Goal: Complete application form

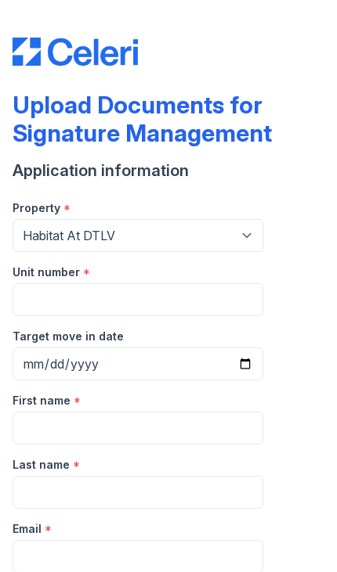
select select "4662"
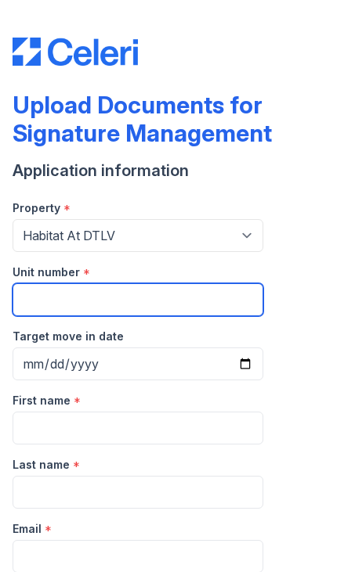
click at [218, 302] on input "Unit number" at bounding box center [138, 299] width 250 height 33
click at [222, 298] on input "Unit number" at bounding box center [138, 299] width 250 height 33
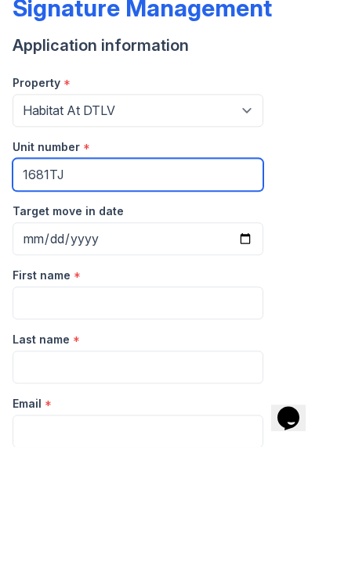
type input "1681TJ"
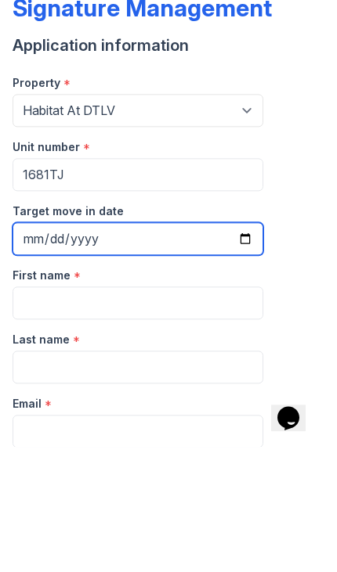
click at [239, 347] on input "Target move in date" at bounding box center [138, 363] width 250 height 33
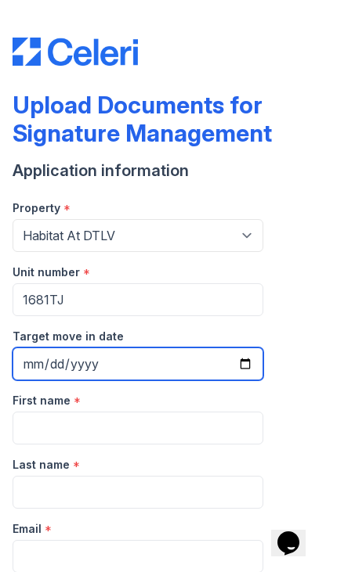
type input "2025-10-03"
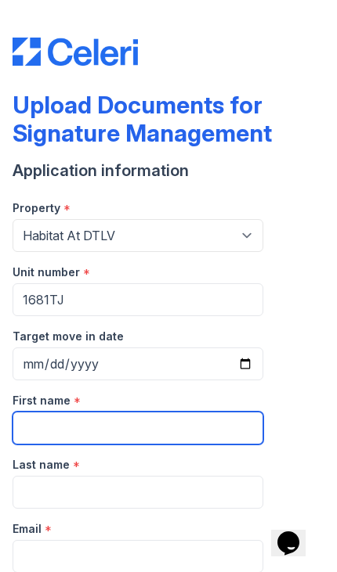
click at [191, 429] on input "First name" at bounding box center [138, 428] width 250 height 33
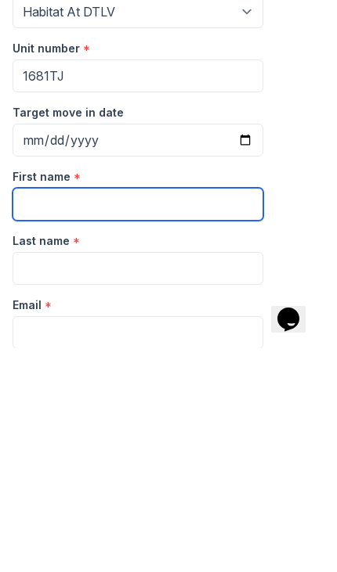
type input "China"
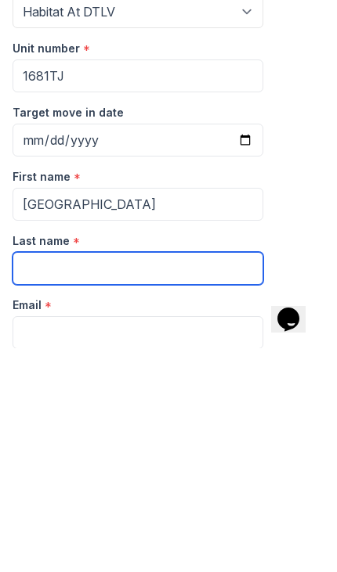
type input "Smith"
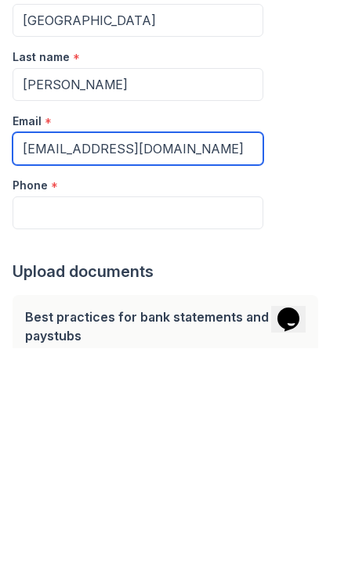
scroll to position [187, 0]
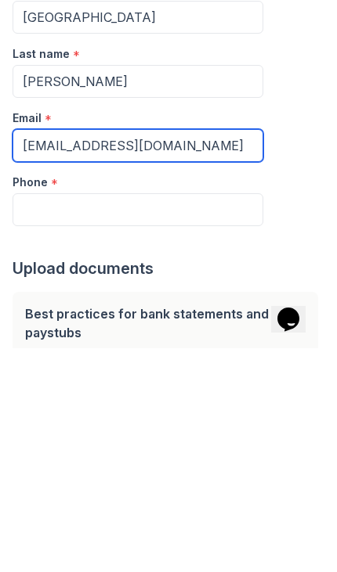
type input "chinaannsmith10@gmail.com"
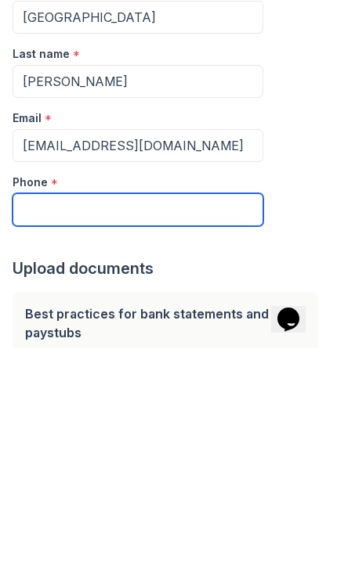
click at [204, 417] on input "Phone" at bounding box center [138, 433] width 250 height 33
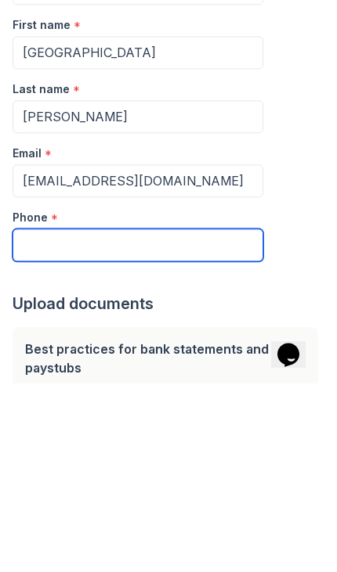
type input "2147341768"
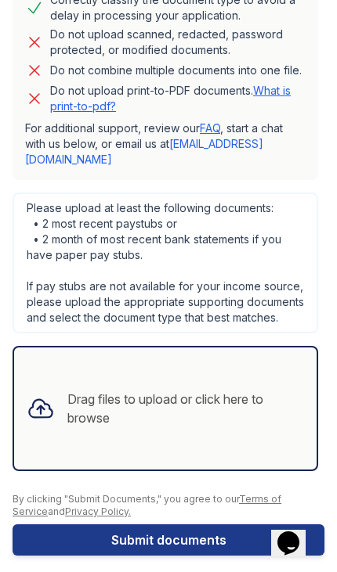
scroll to position [816, 0]
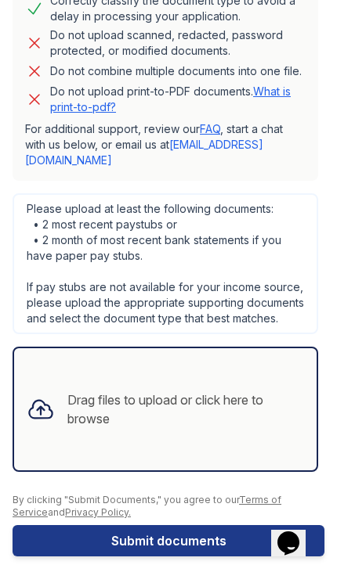
click at [239, 398] on div "Drag files to upload or click here to browse" at bounding box center [185, 410] width 236 height 38
click at [226, 409] on div "Drag files to upload or click here to browse" at bounding box center [185, 410] width 236 height 38
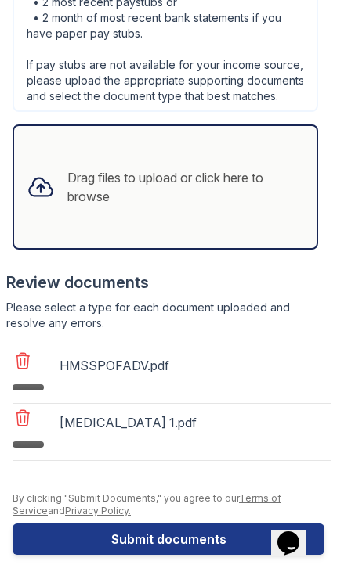
scroll to position [1037, 0]
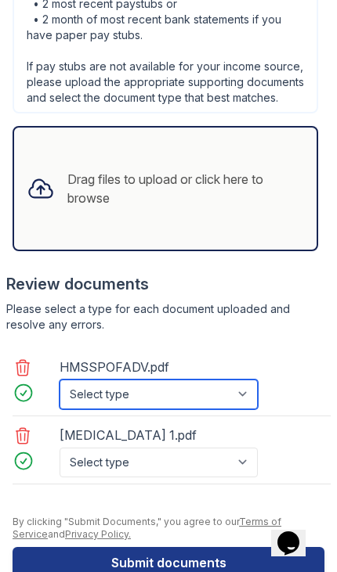
click at [229, 381] on select "Select type Paystub Bank Statement Offer Letter Tax Documents Benefit Award Let…" at bounding box center [158, 395] width 198 height 30
select select "paystub"
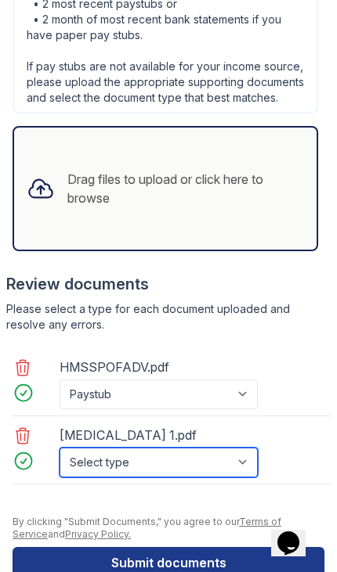
click at [196, 448] on select "Select type Paystub Bank Statement Offer Letter Tax Documents Benefit Award Let…" at bounding box center [158, 463] width 198 height 30
select select "paystub"
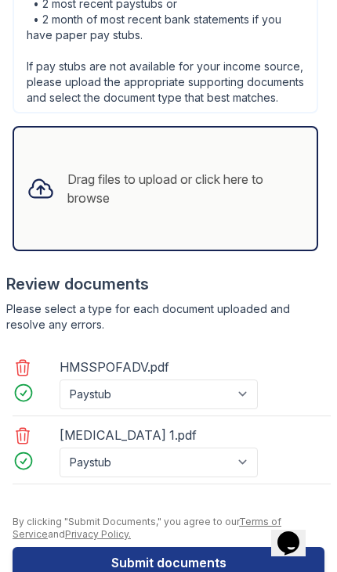
click at [196, 554] on button "Submit documents" at bounding box center [168, 562] width 311 height 31
